Goal: Use online tool/utility: Utilize a website feature to perform a specific function

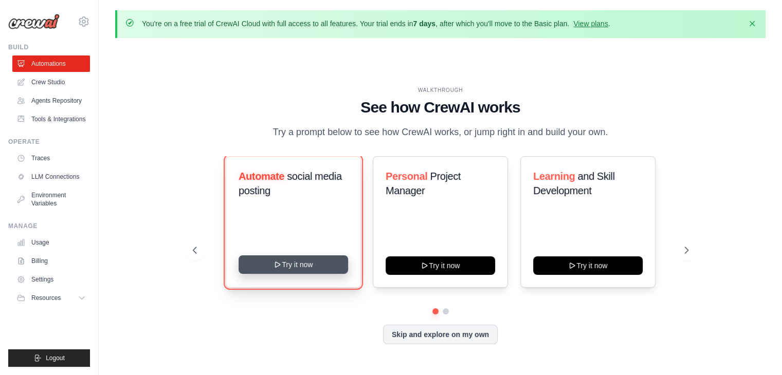
click at [274, 260] on button "Try it now" at bounding box center [294, 265] width 110 height 19
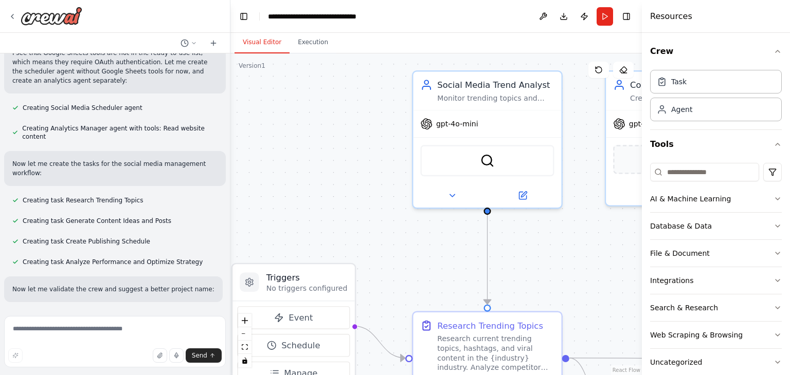
scroll to position [1013, 0]
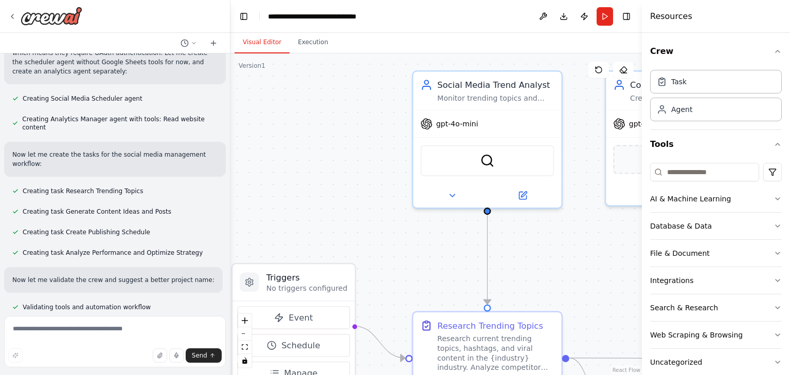
click at [600, 83] on div ".deletable-edge-delete-btn { width: 20px; height: 20px; border: 0px solid #ffff…" at bounding box center [435, 214] width 411 height 322
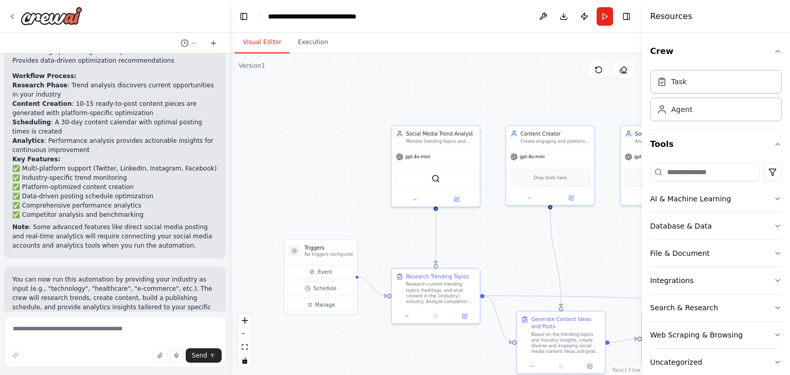
scroll to position [1601, 0]
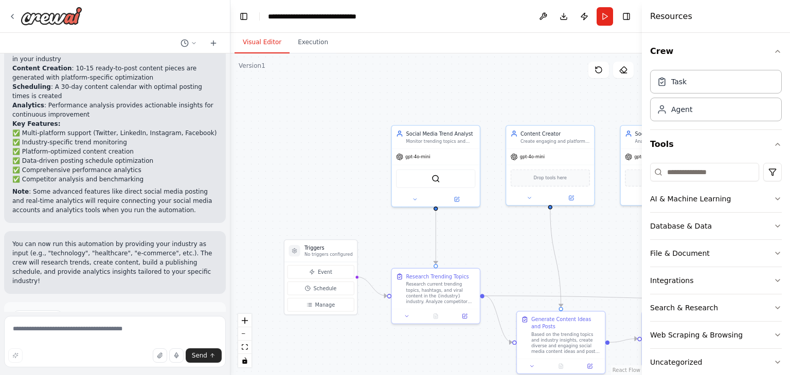
click at [156, 353] on button "Run Automation" at bounding box center [114, 361] width 205 height 16
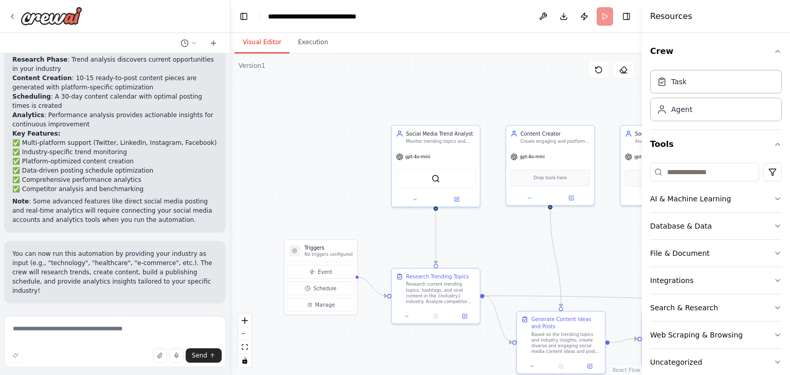
scroll to position [1517, 0]
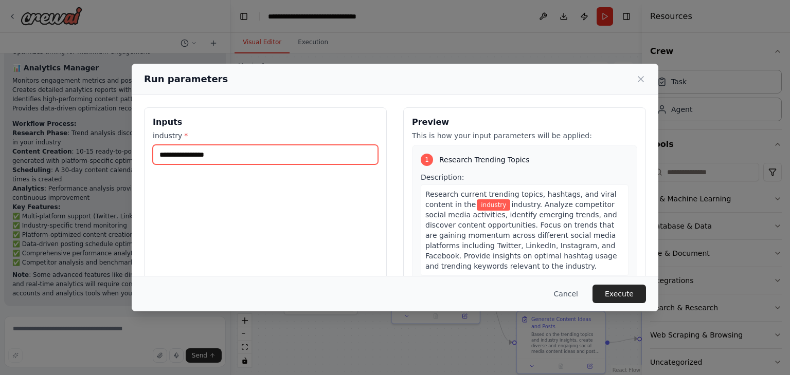
click at [274, 163] on input "industry *" at bounding box center [265, 155] width 225 height 20
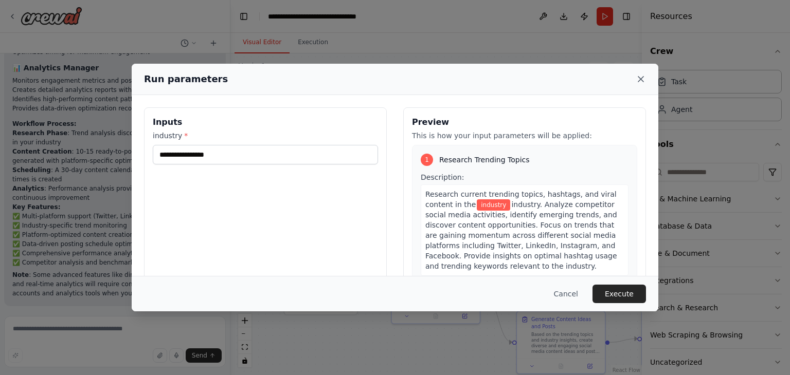
click at [638, 74] on icon at bounding box center [641, 79] width 10 height 10
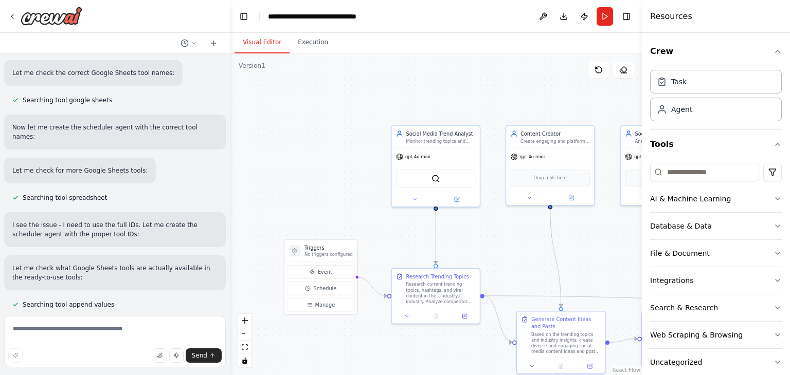
scroll to position [707, 0]
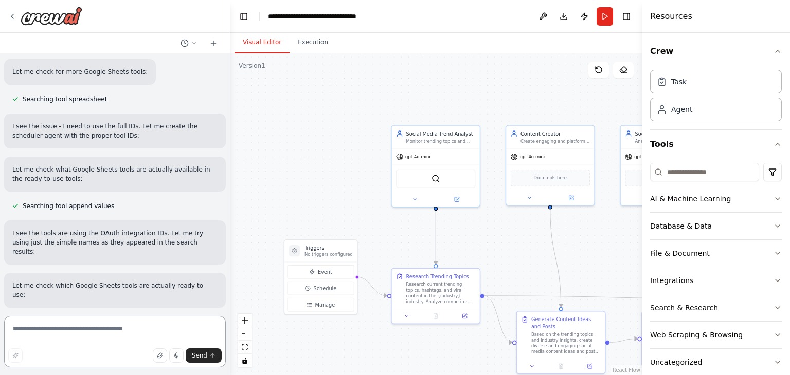
click at [119, 330] on textarea at bounding box center [115, 341] width 222 height 51
paste textarea "**********"
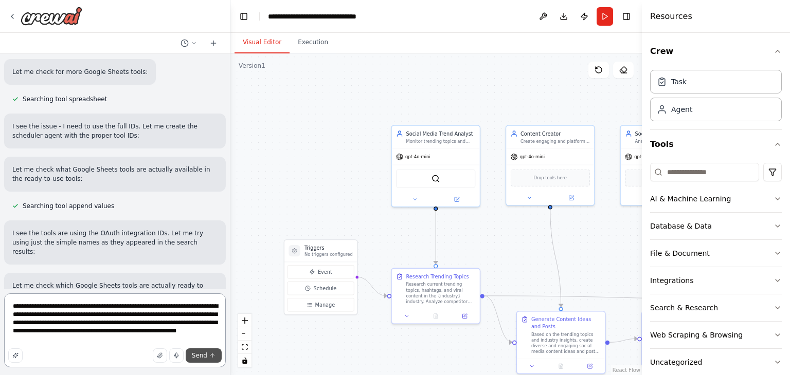
type textarea "**********"
click at [202, 358] on span "Send" at bounding box center [199, 356] width 15 height 8
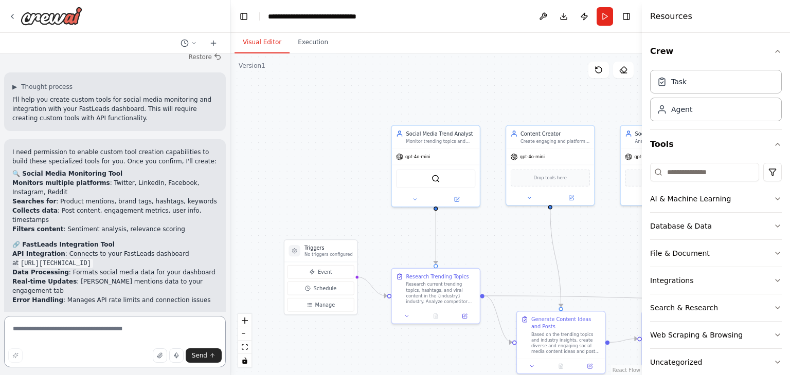
scroll to position [2094, 0]
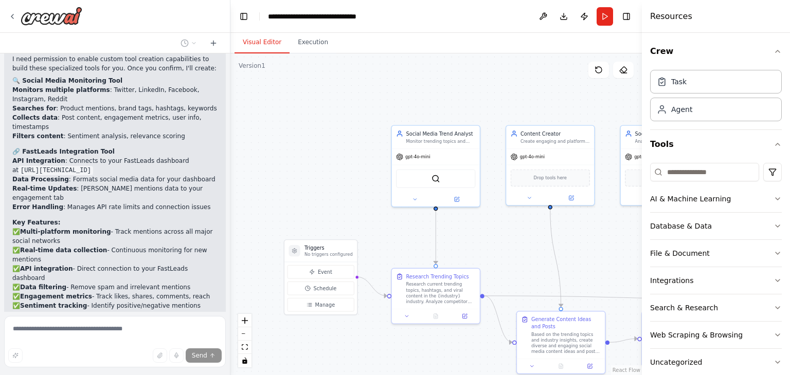
scroll to position [2051, 0]
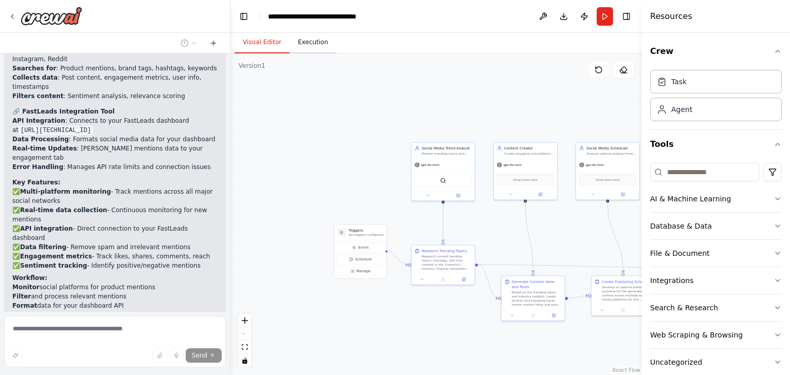
click at [313, 38] on button "Execution" at bounding box center [313, 43] width 47 height 22
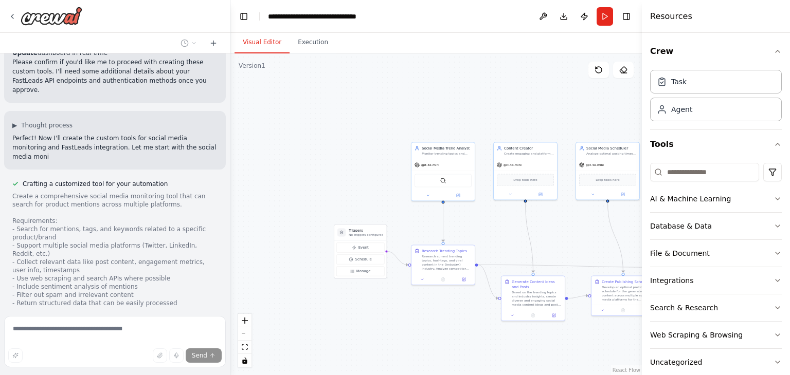
click at [268, 41] on button "Visual Editor" at bounding box center [262, 43] width 55 height 22
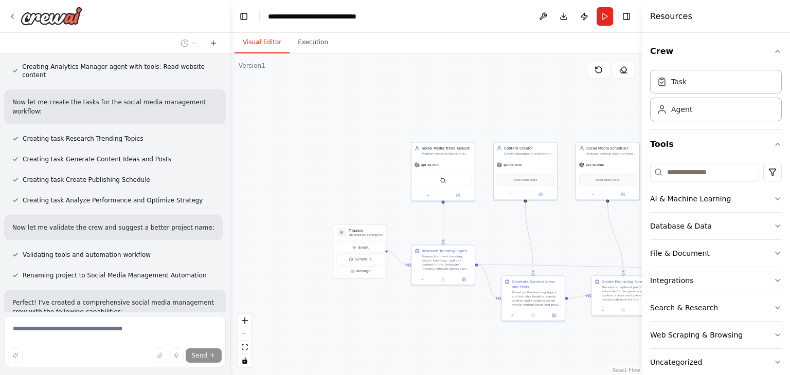
scroll to position [974, 0]
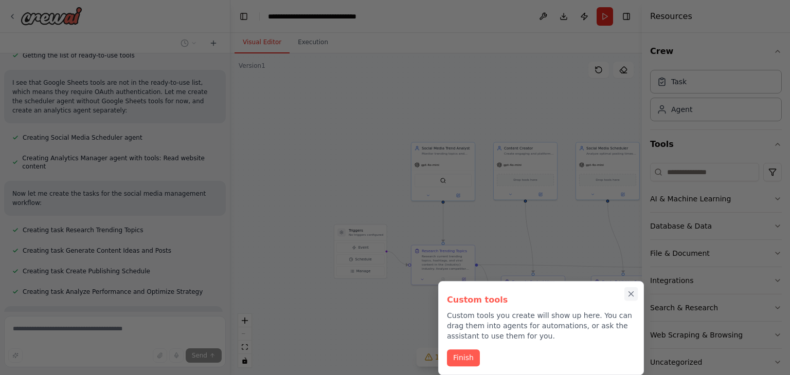
click at [635, 292] on icon "Close walkthrough" at bounding box center [630, 294] width 9 height 9
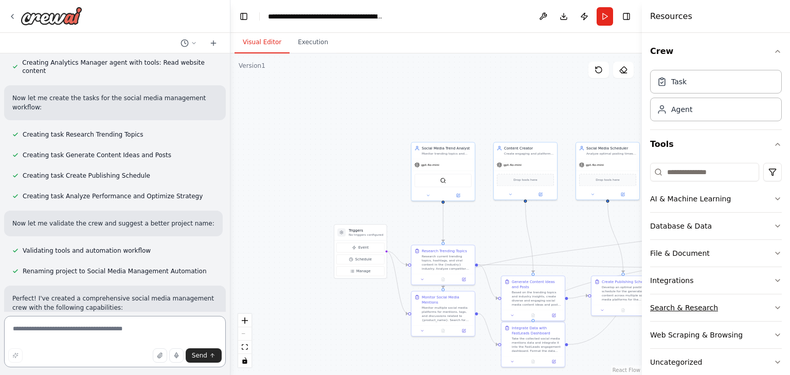
scroll to position [127, 0]
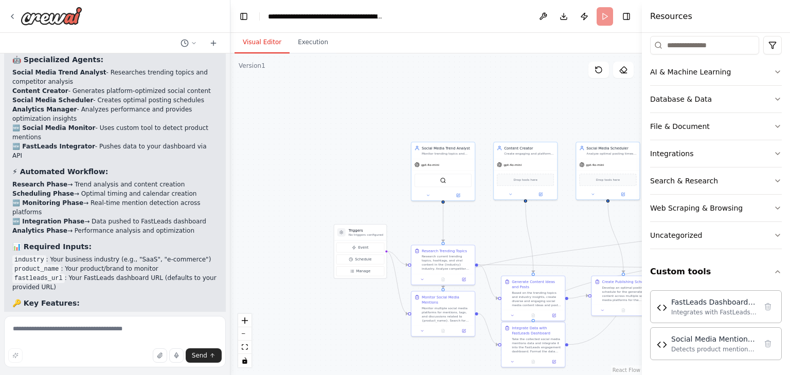
scroll to position [4128, 0]
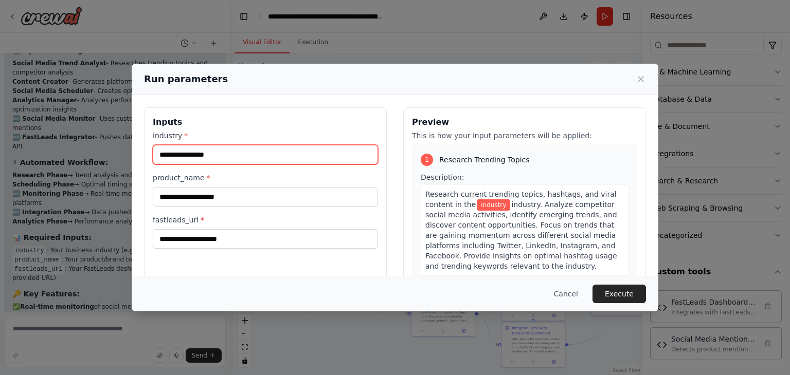
click at [229, 159] on input "industry *" at bounding box center [265, 155] width 225 height 20
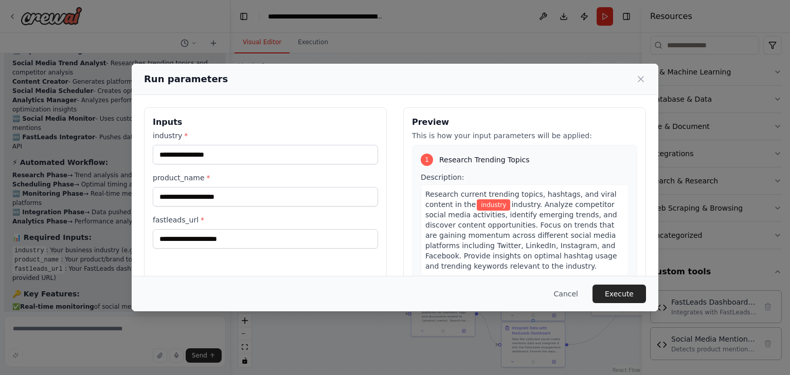
click at [224, 207] on div "industry * product_name * fastleads_url *" at bounding box center [265, 190] width 225 height 118
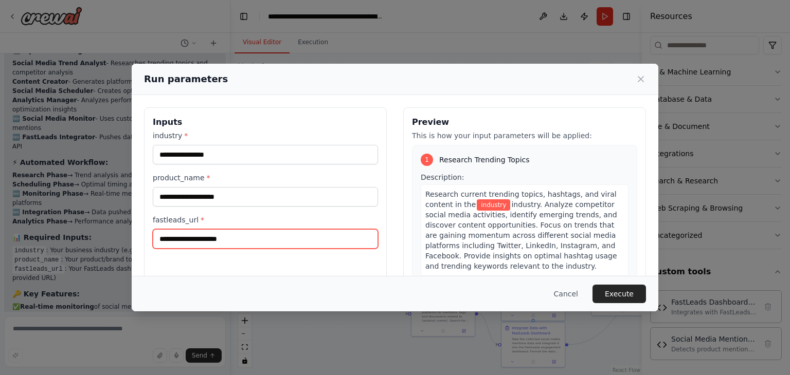
click at [237, 241] on input "fastleads_url *" at bounding box center [265, 239] width 225 height 20
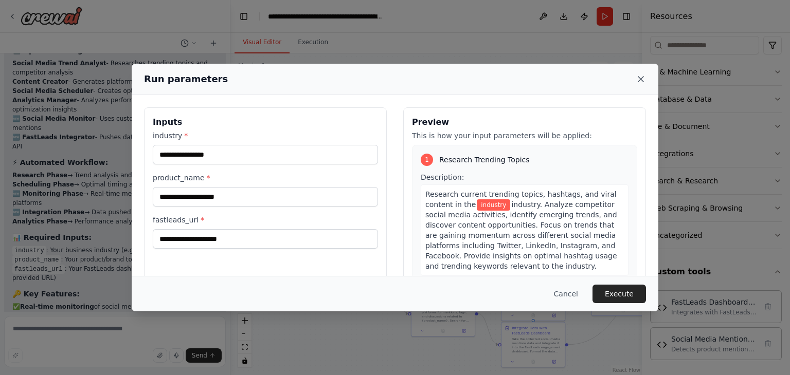
click at [641, 80] on icon at bounding box center [640, 79] width 5 height 5
